Goal: Information Seeking & Learning: Learn about a topic

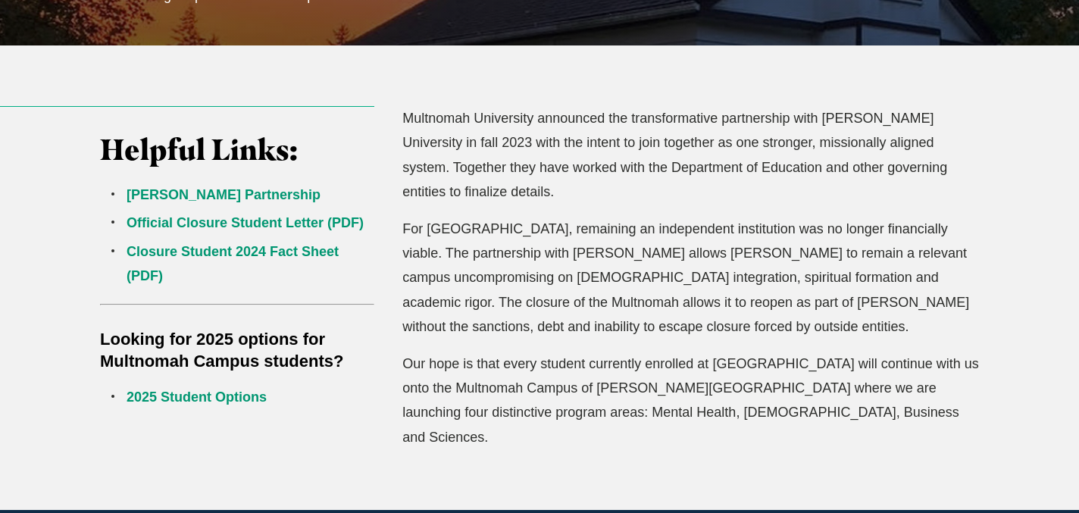
scroll to position [418, 0]
